Goal: Information Seeking & Learning: Learn about a topic

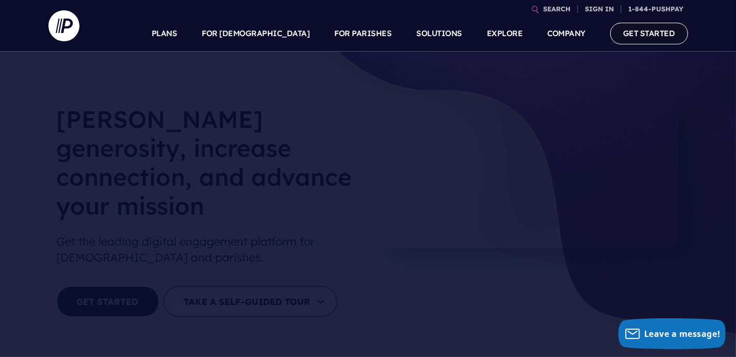
click at [627, 30] on link "GET STARTED" at bounding box center [649, 33] width 78 height 21
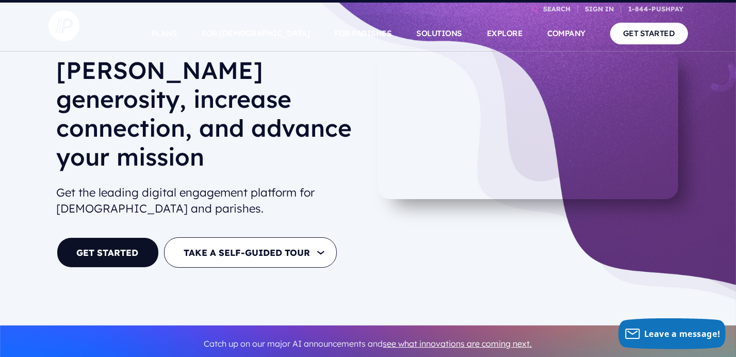
scroll to position [35, 0]
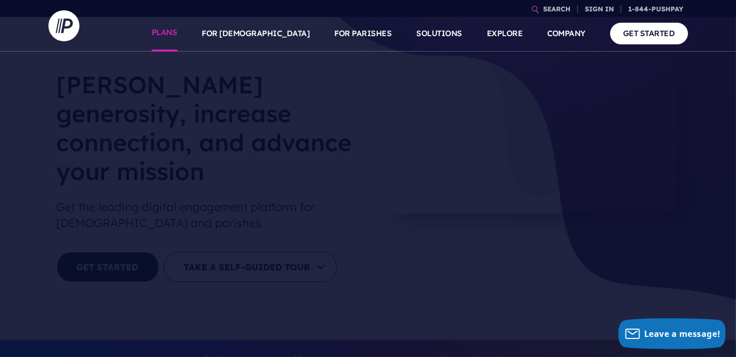
click at [178, 30] on link "PLANS" at bounding box center [165, 33] width 26 height 36
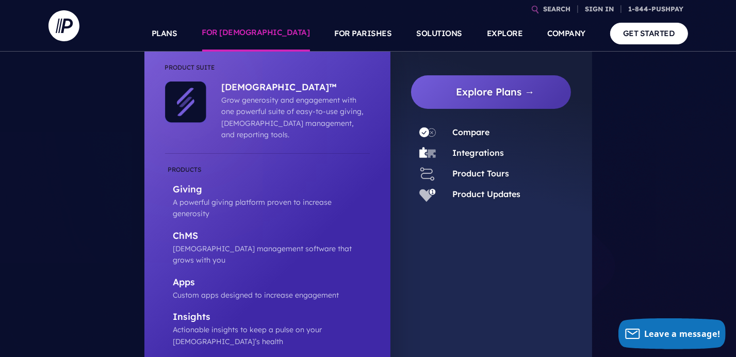
click at [267, 30] on link "FOR [DEMOGRAPHIC_DATA]" at bounding box center [256, 33] width 108 height 36
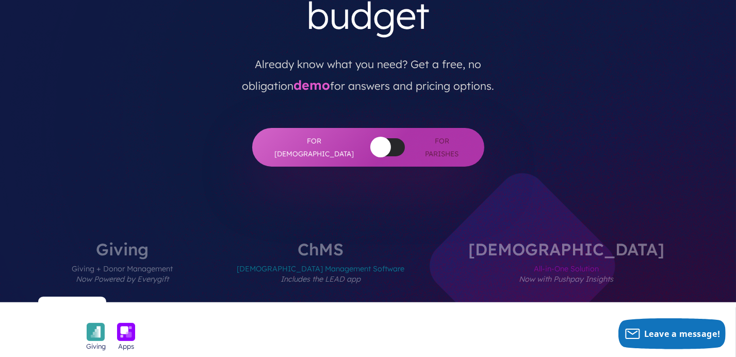
scroll to position [258, 0]
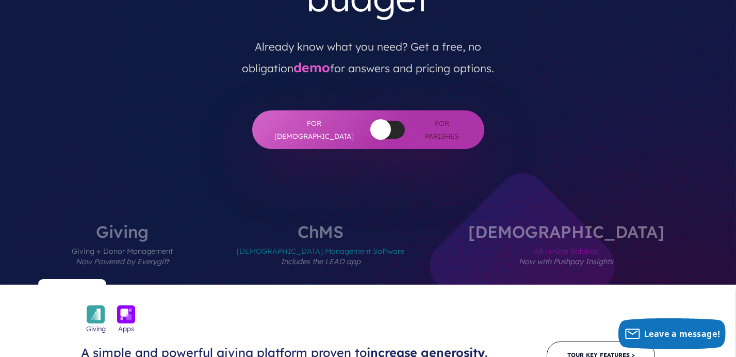
click at [173, 240] on span "Giving + Donor Management Now Powered by Everygift" at bounding box center [122, 262] width 101 height 45
click at [204, 223] on label "Giving Giving + Donor Management Now Powered by Everygift" at bounding box center [122, 253] width 163 height 61
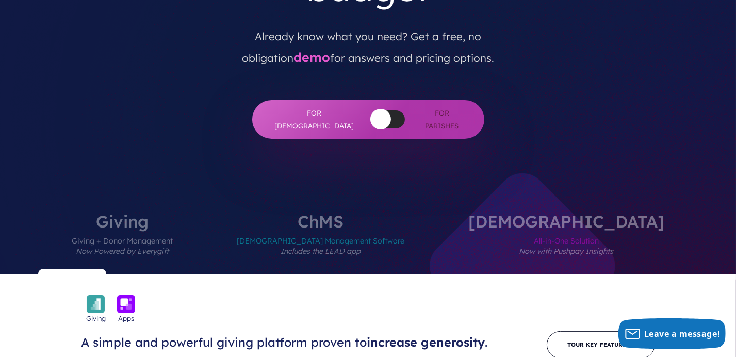
scroll to position [0, 0]
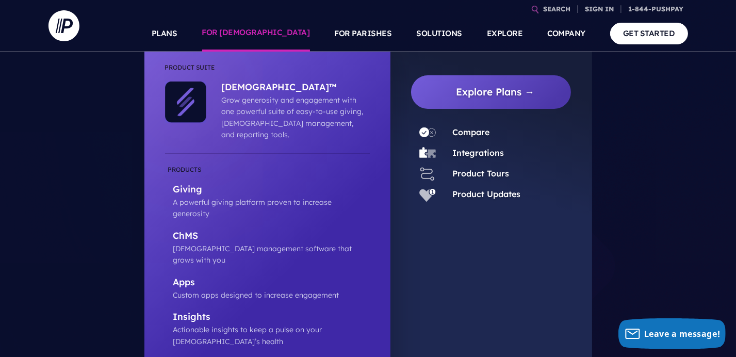
click at [302, 35] on link "FOR [DEMOGRAPHIC_DATA]" at bounding box center [256, 33] width 108 height 36
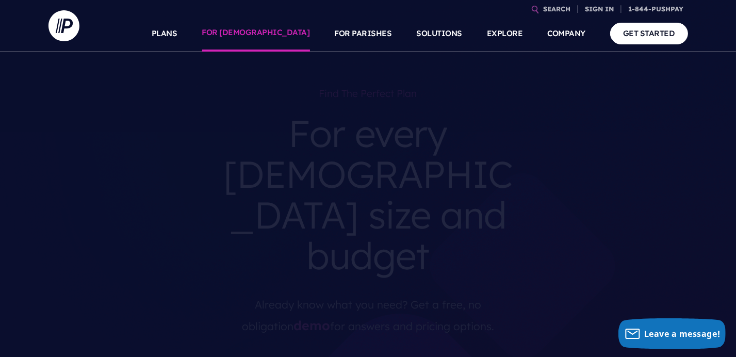
click at [300, 34] on link "FOR [DEMOGRAPHIC_DATA]" at bounding box center [256, 33] width 108 height 36
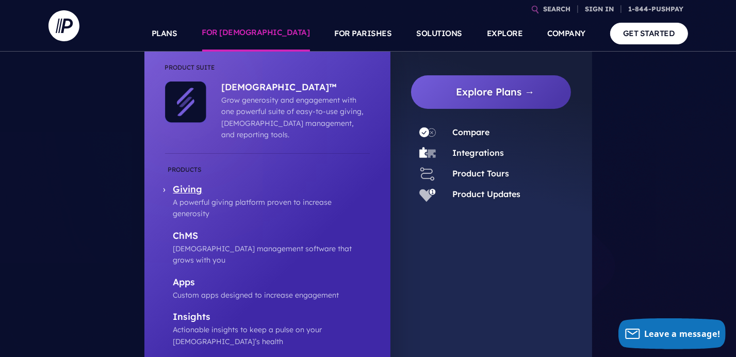
click at [200, 184] on p "Giving" at bounding box center [271, 190] width 197 height 13
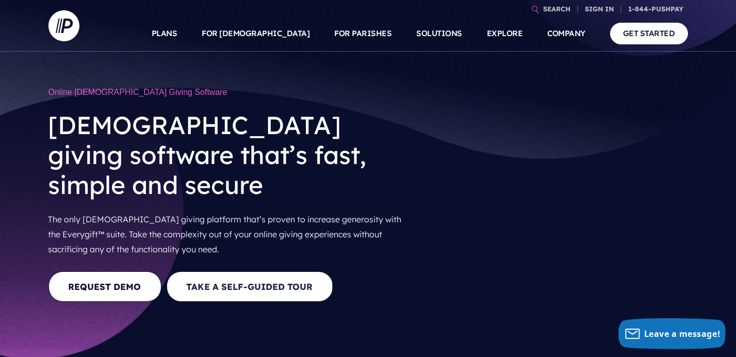
click at [298, 271] on button "Take a Self-guided Tour" at bounding box center [250, 286] width 167 height 30
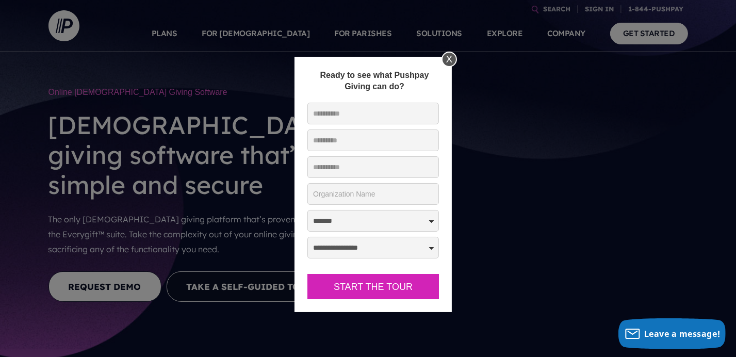
click at [447, 54] on div "X" at bounding box center [449, 59] width 15 height 15
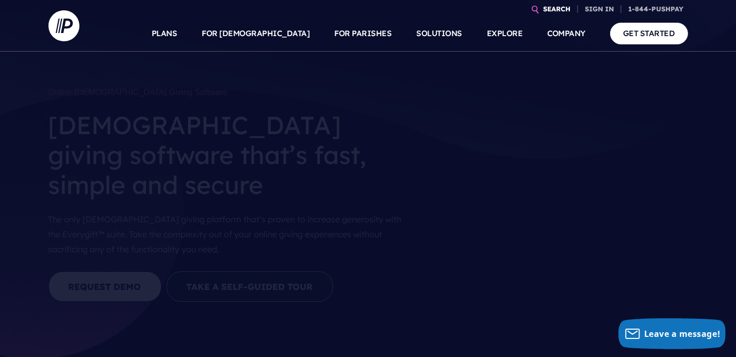
click at [563, 9] on link "SEARCH" at bounding box center [558, 9] width 36 height 18
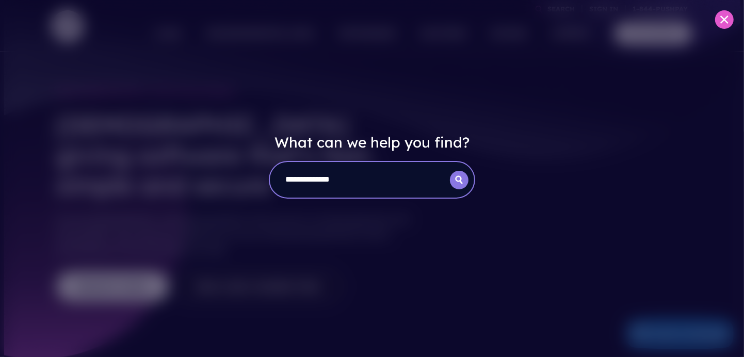
type input "**********"
click at [463, 181] on icon "submit" at bounding box center [459, 180] width 19 height 8
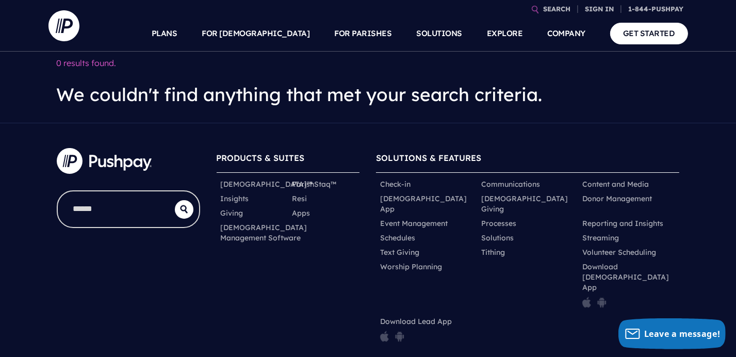
scroll to position [8, 0]
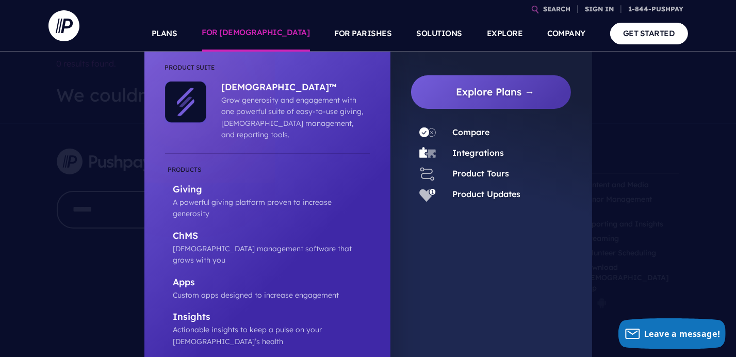
click at [301, 33] on link "FOR [DEMOGRAPHIC_DATA]" at bounding box center [256, 33] width 108 height 36
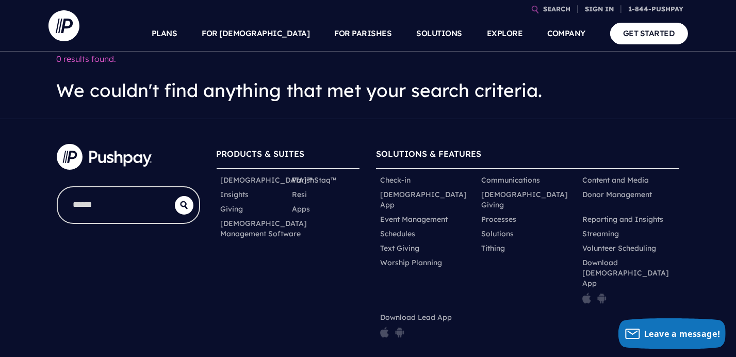
scroll to position [0, 0]
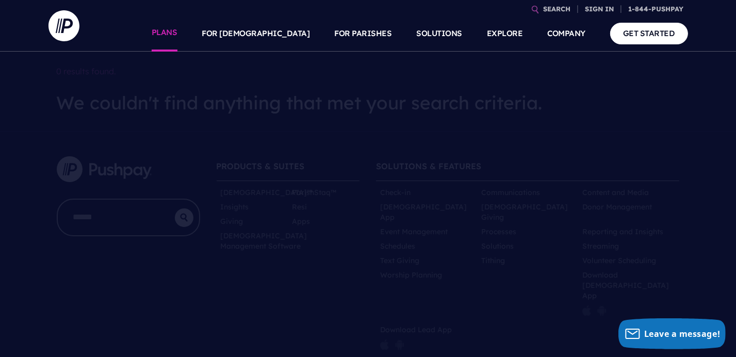
click at [178, 29] on link "PLANS" at bounding box center [165, 33] width 26 height 36
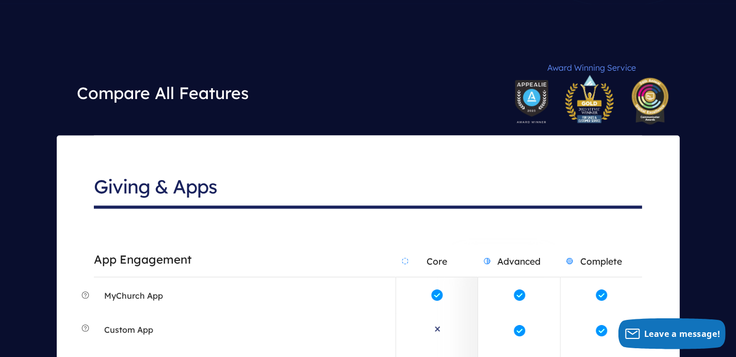
scroll to position [1730, 0]
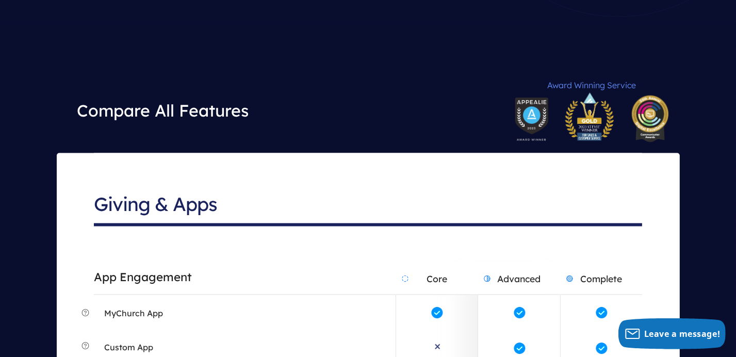
click at [109, 305] on span "MyChurch App" at bounding box center [133, 312] width 59 height 15
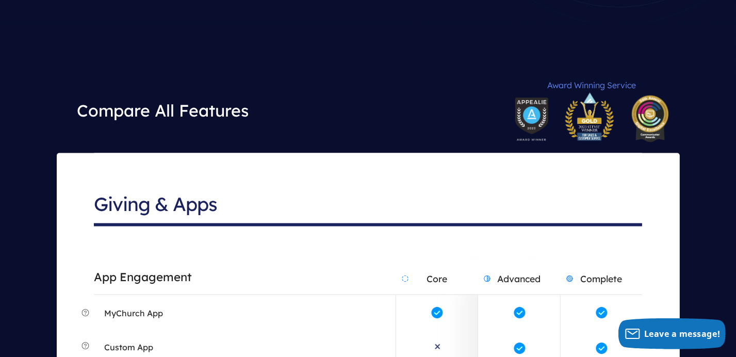
click at [255, 331] on li "Custom App" at bounding box center [245, 349] width 302 height 36
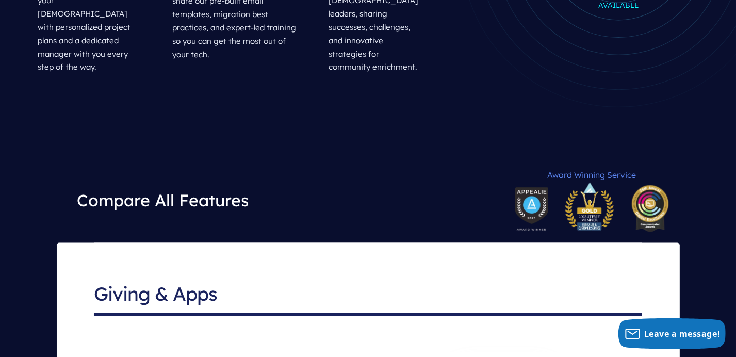
scroll to position [1627, 0]
